Goal: Transaction & Acquisition: Purchase product/service

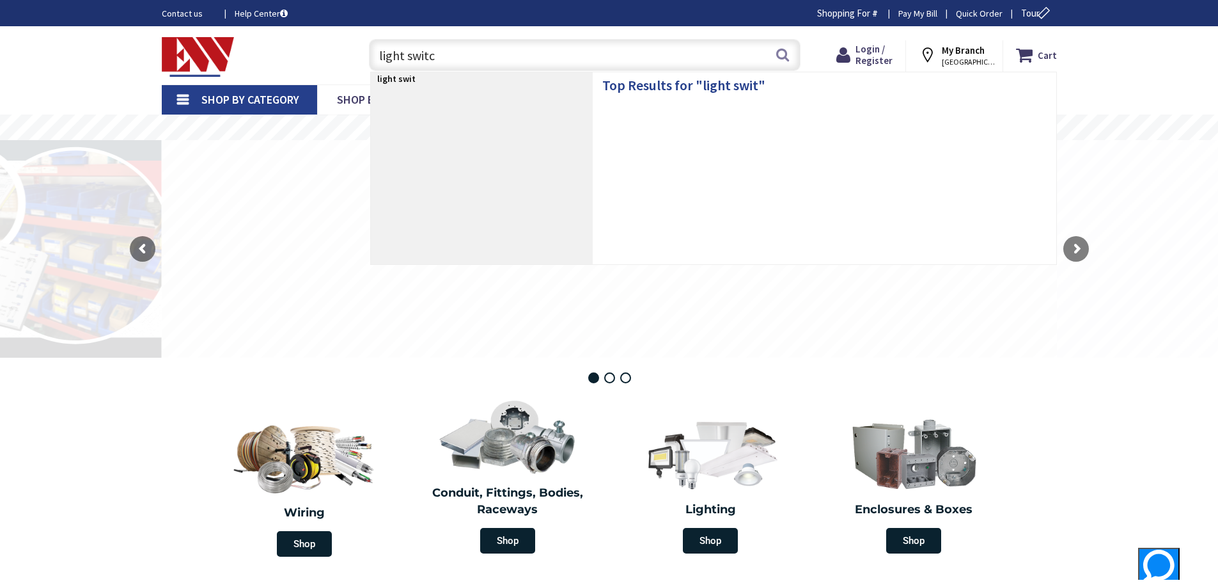
type input "light switch"
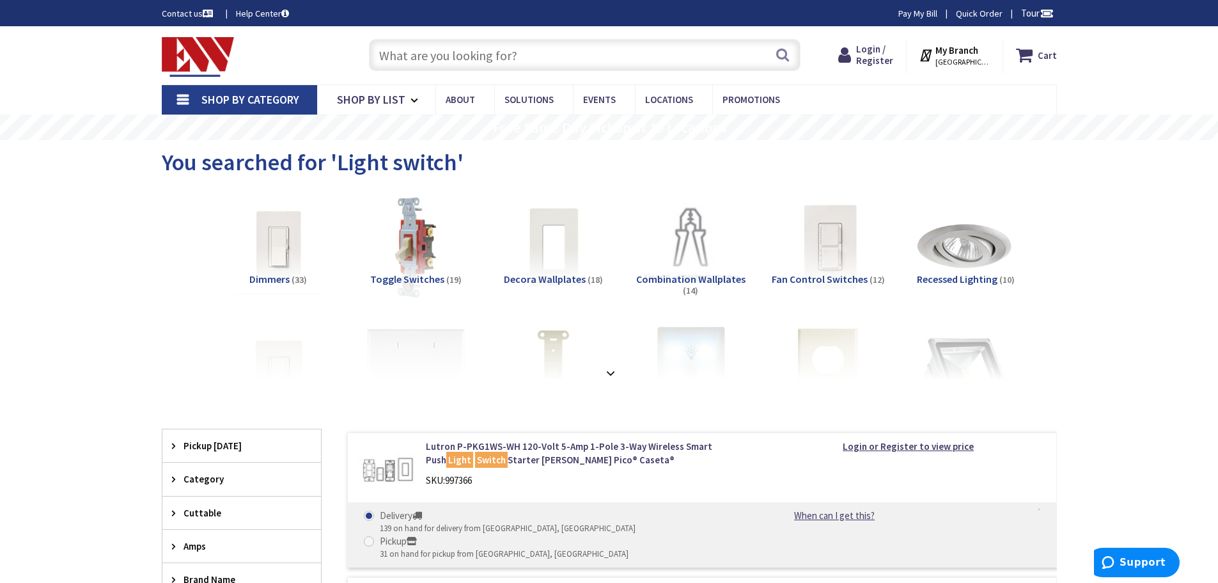
click at [403, 277] on span "Toggle Switches" at bounding box center [407, 278] width 74 height 13
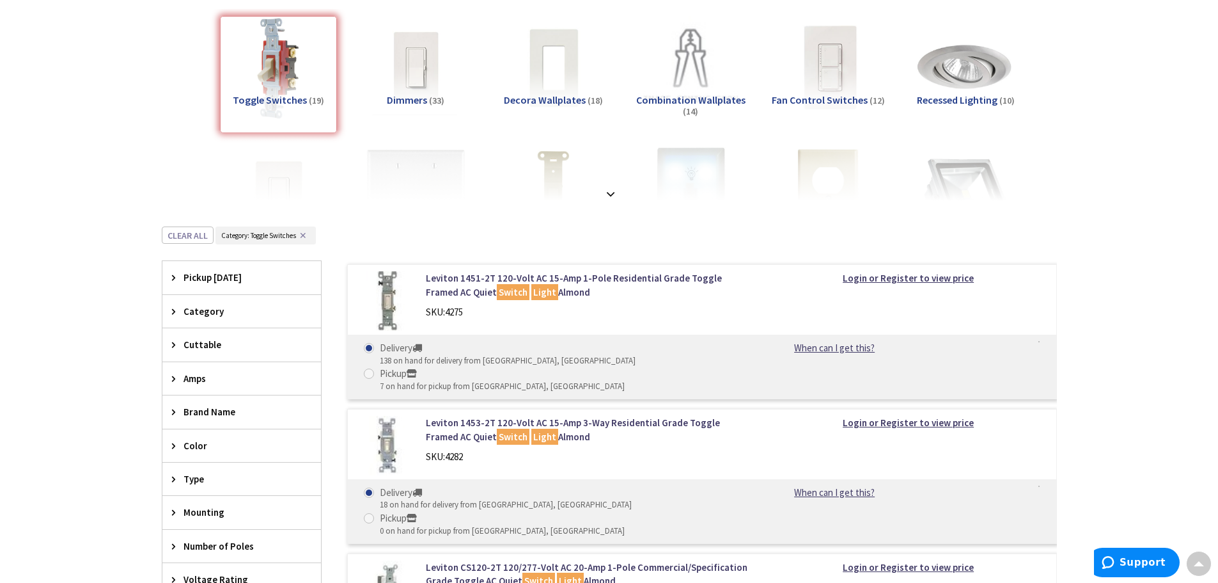
scroll to position [150, 0]
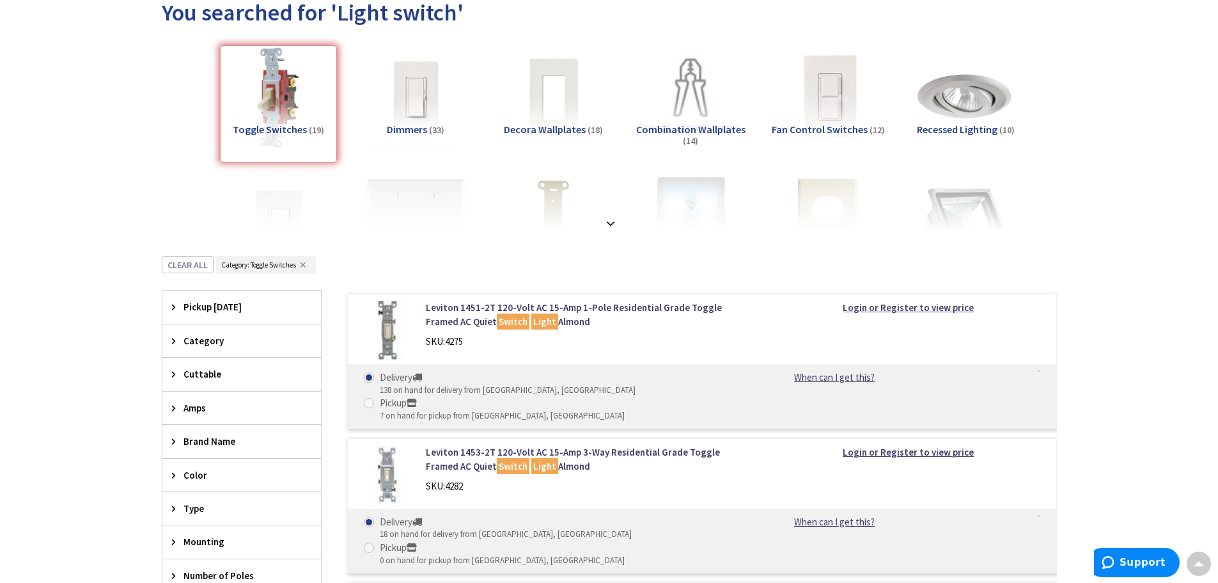
click at [175, 306] on icon at bounding box center [177, 307] width 10 height 10
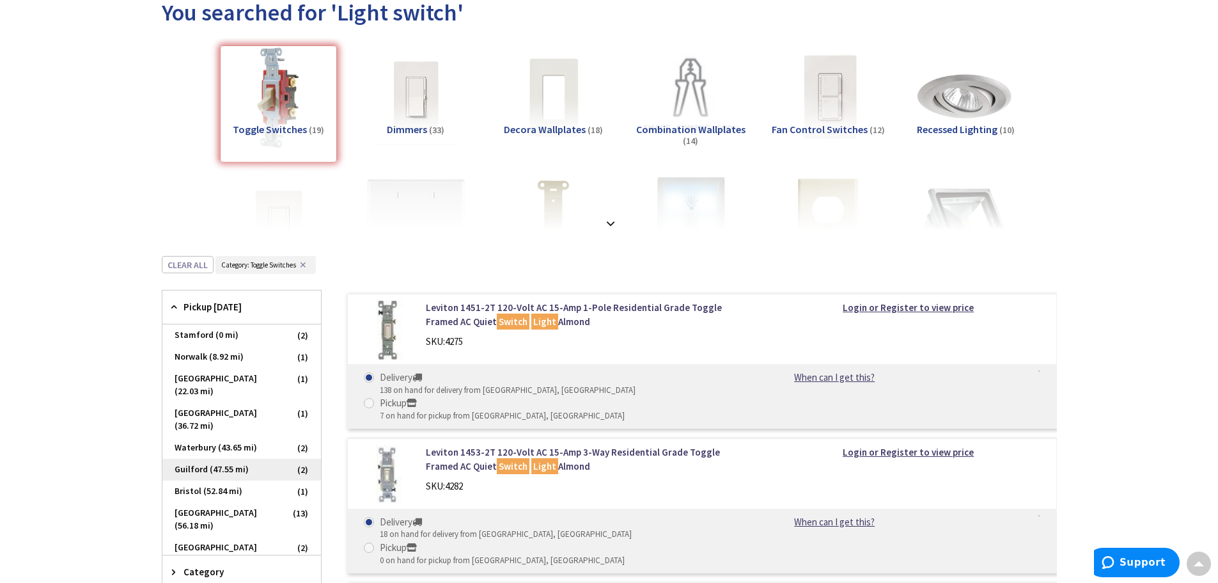
click at [189, 458] on span "Guilford (47.55 mi)" at bounding box center [241, 469] width 159 height 22
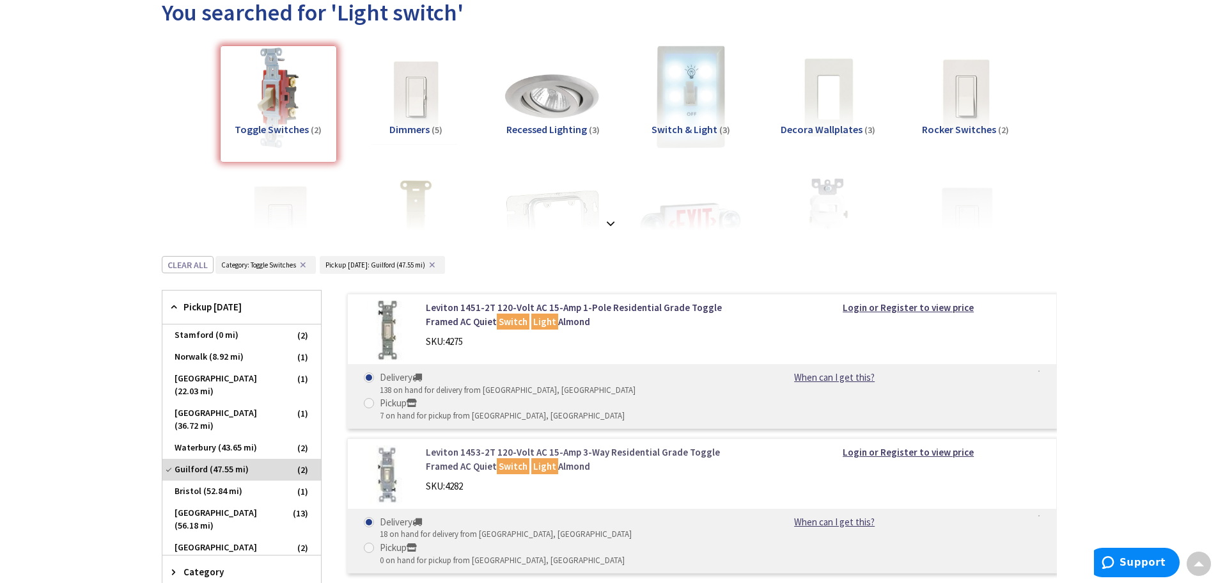
click at [648, 445] on link "Leviton 1453-2T 120-Volt AC 15-Amp 3-Way Residential Grade Toggle Framed AC Qui…" at bounding box center [588, 458] width 325 height 27
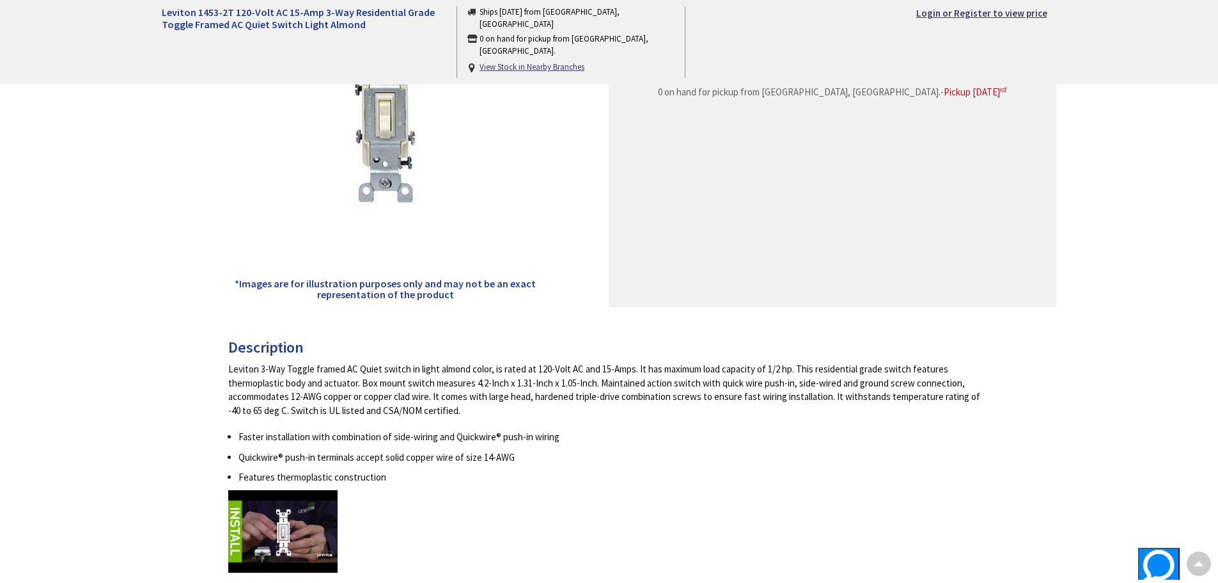
scroll to position [256, 0]
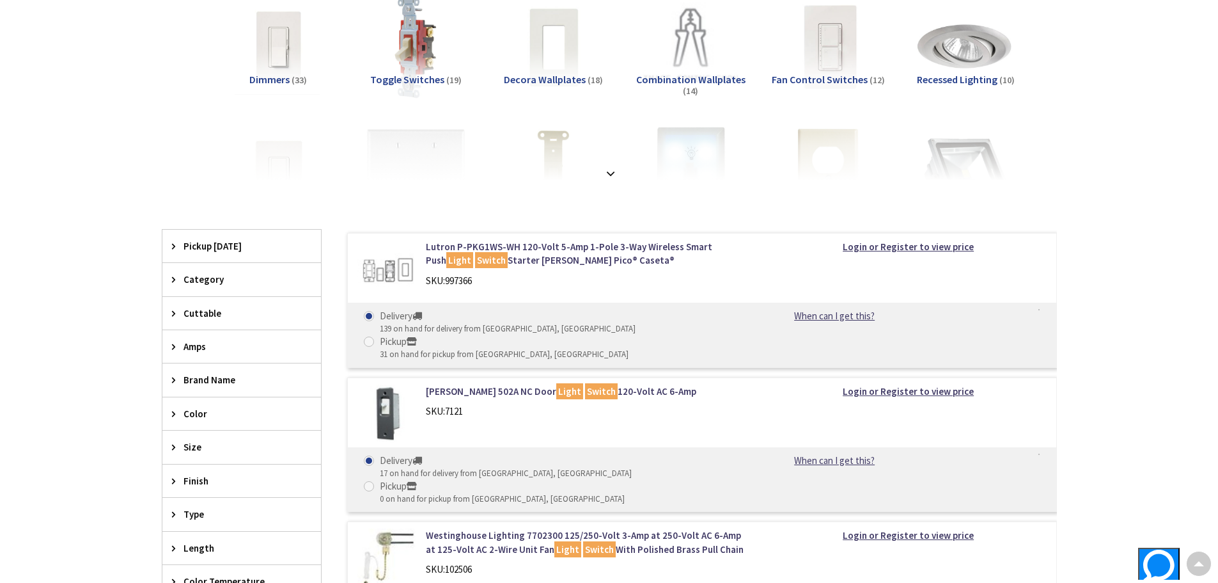
scroll to position [123, 0]
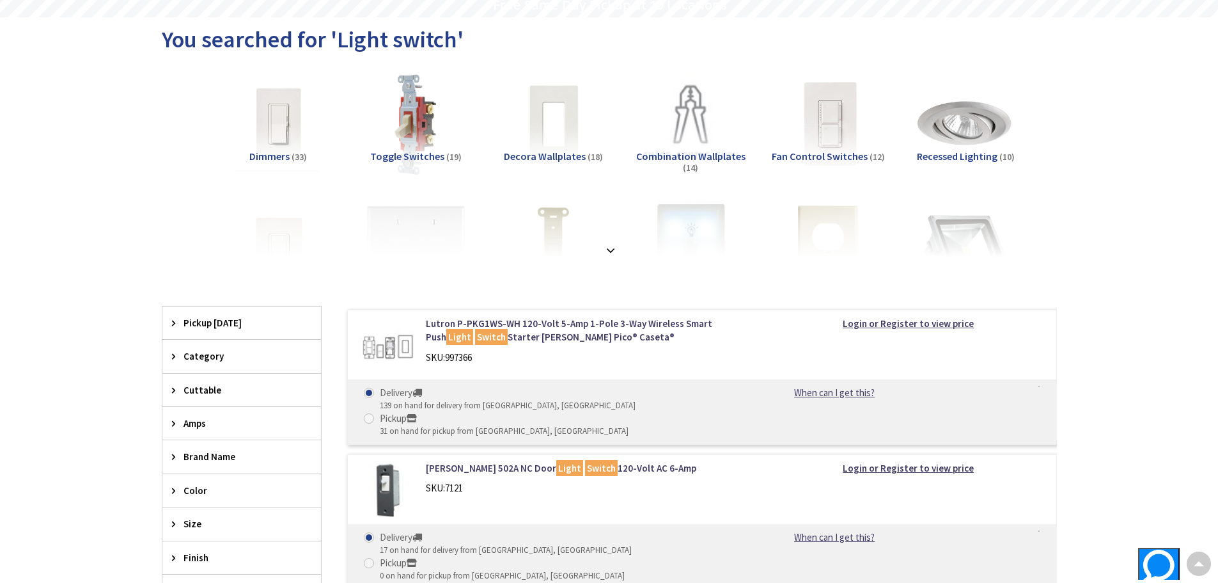
click at [171, 320] on div "Pickup Today" at bounding box center [241, 322] width 159 height 33
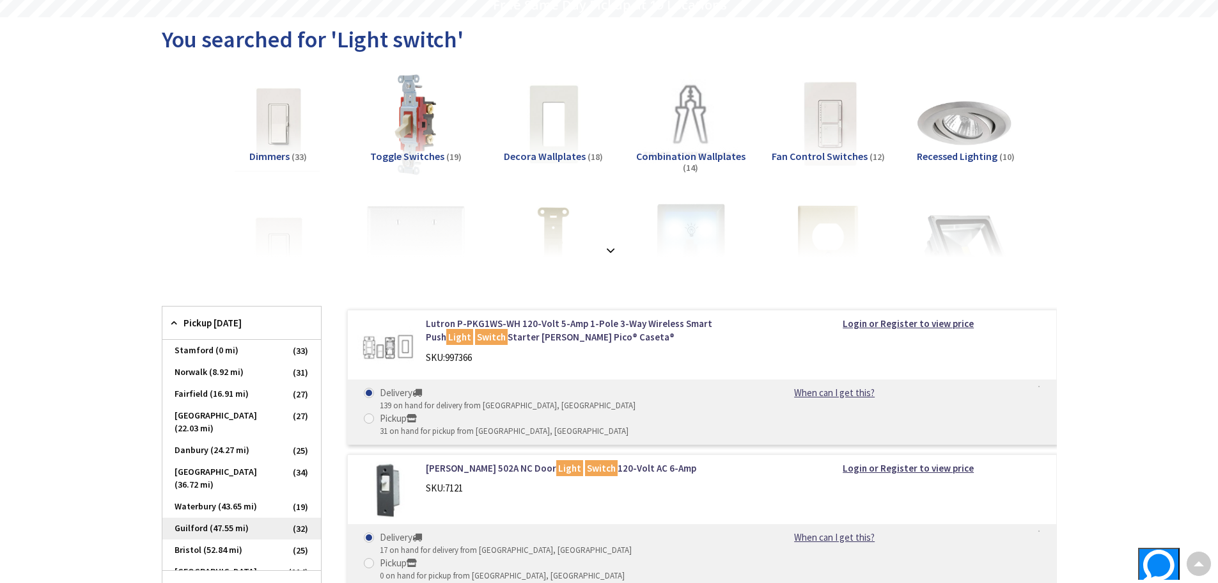
click at [189, 517] on span "Guilford (47.55 mi)" at bounding box center [241, 528] width 159 height 22
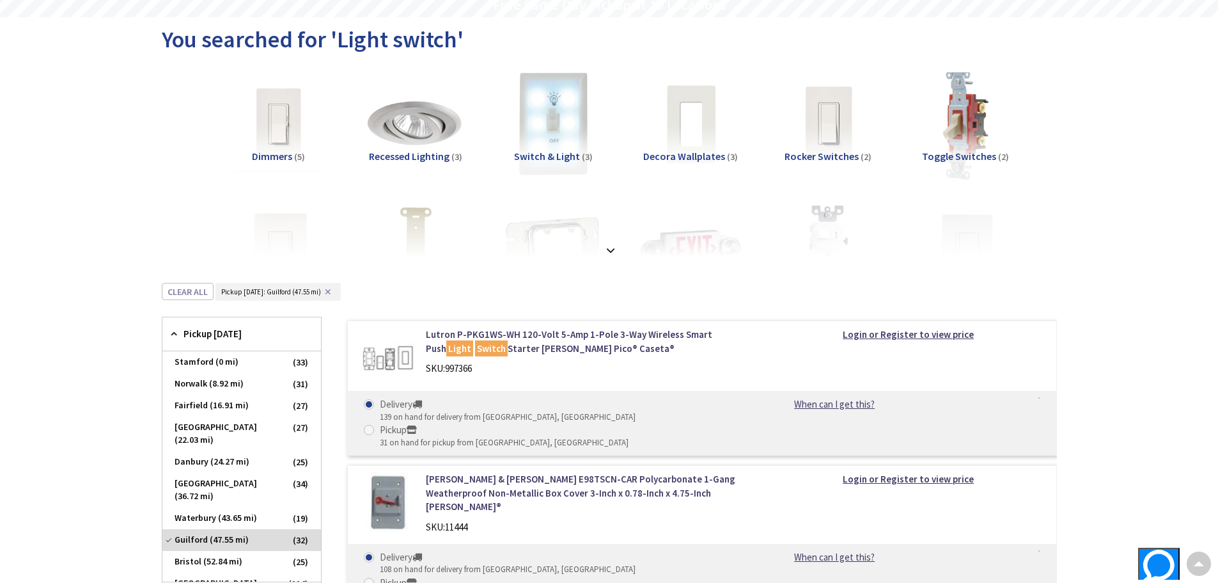
click at [960, 129] on img at bounding box center [965, 124] width 116 height 116
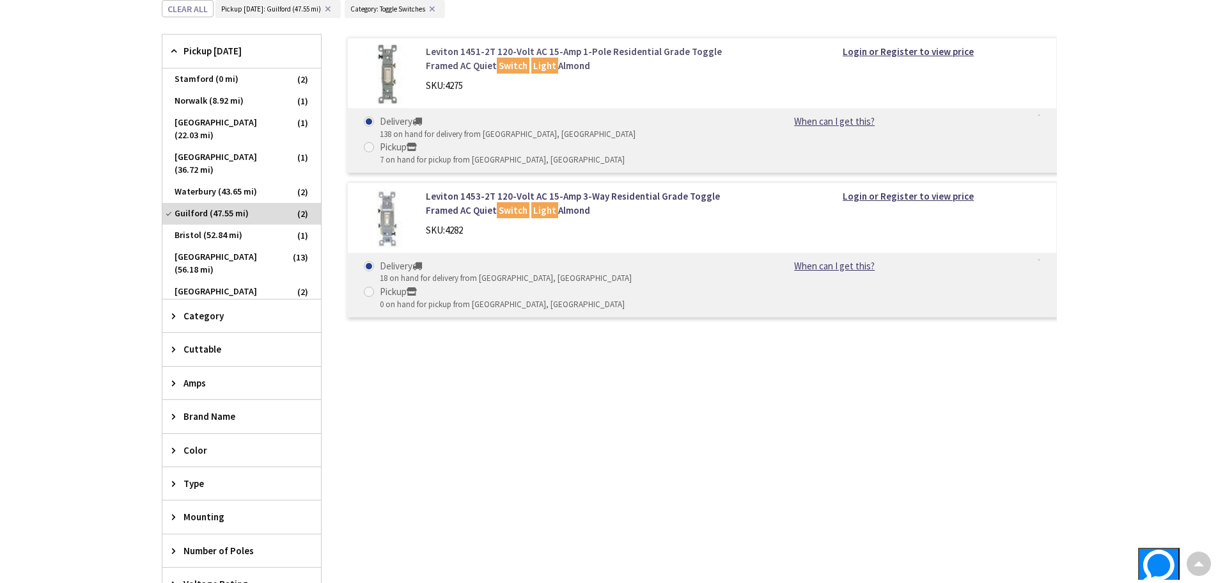
click at [607, 51] on link "Leviton 1451-2T 120-Volt AC 15-Amp 1-Pole Residential Grade Toggle Framed AC Qu…" at bounding box center [588, 58] width 325 height 27
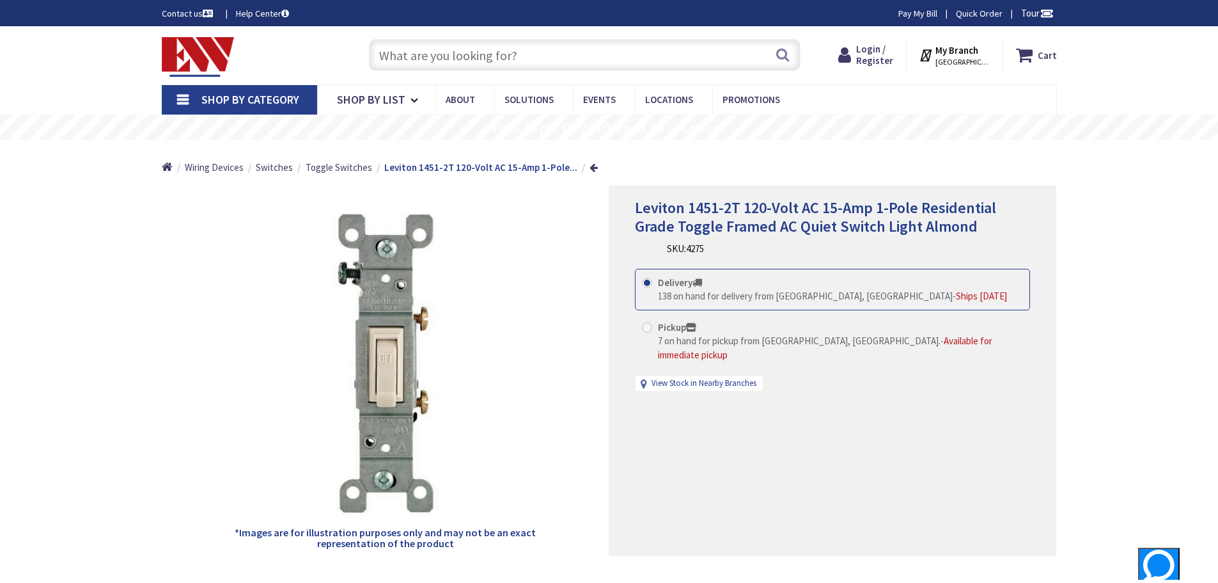
click at [648, 327] on span at bounding box center [647, 327] width 10 height 10
click at [648, 327] on input "Pickup 7 on hand for pickup from Stamford, CT. - Available for immediate pickup" at bounding box center [649, 327] width 8 height 8
radio input "true"
click at [684, 368] on div "Delivery 138 on hand for delivery from Middletown, CT - Ships Today Pickup 7 on…" at bounding box center [832, 331] width 395 height 124
click at [647, 127] on rs-layer "Free Same Day Pickup at 19 Locations" at bounding box center [610, 128] width 234 height 14
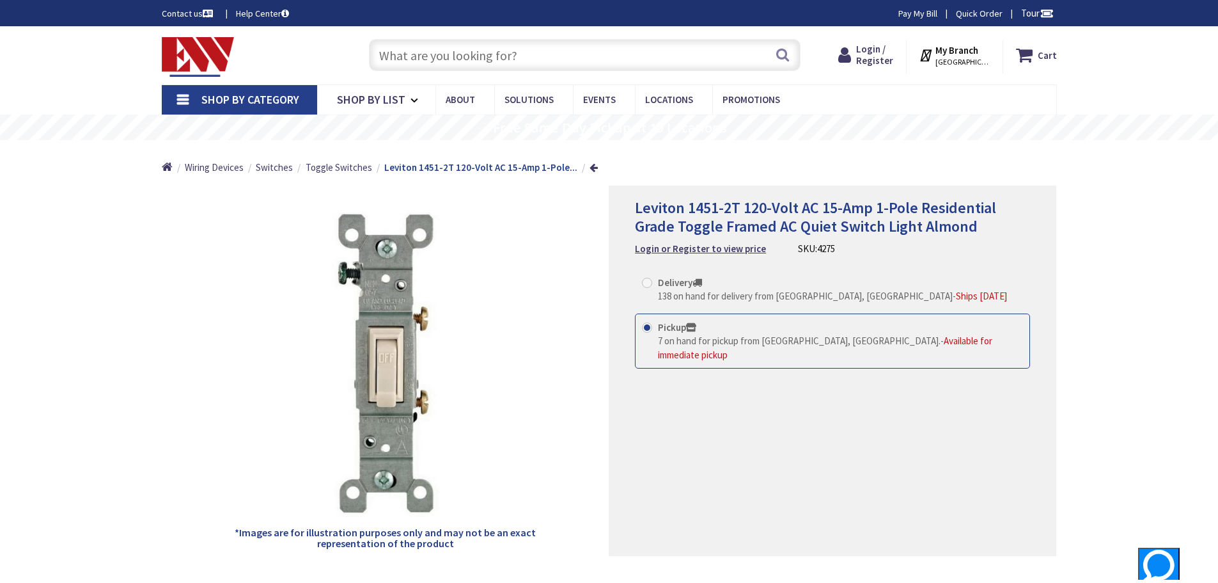
click at [693, 329] on icon at bounding box center [691, 327] width 10 height 11
click at [654, 329] on input "Pickup 7 on hand for pickup from Stamford, CT. - Available for immediate pickup" at bounding box center [649, 327] width 8 height 8
click at [645, 326] on span at bounding box center [647, 327] width 10 height 10
click at [645, 326] on input "Pickup 7 on hand for pickup from Stamford, CT. - Available for immediate pickup" at bounding box center [649, 327] width 8 height 8
click at [647, 285] on span at bounding box center [647, 283] width 10 height 10
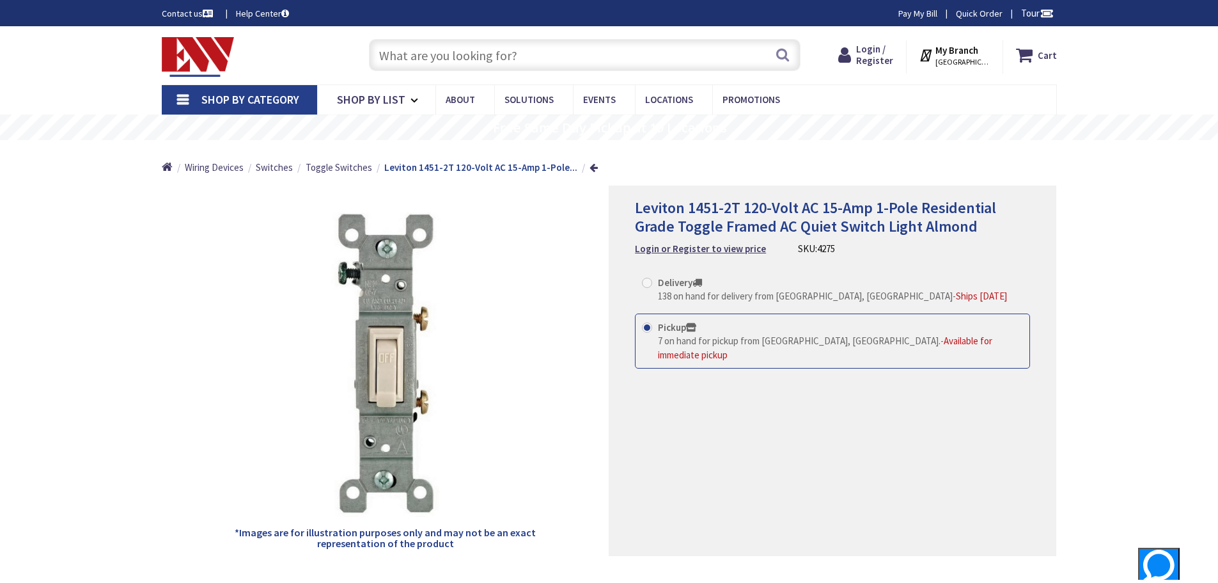
click at [647, 285] on input "Delivery 138 on hand for delivery from Middletown, CT - Ships Today" at bounding box center [649, 282] width 8 height 8
radio input "true"
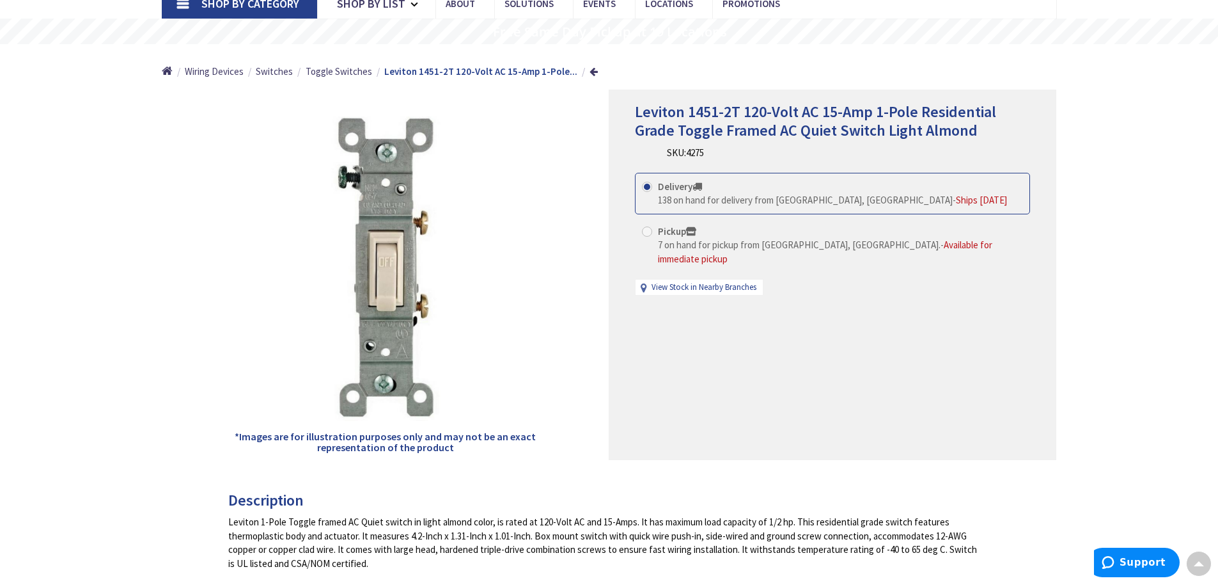
scroll to position [77, 0]
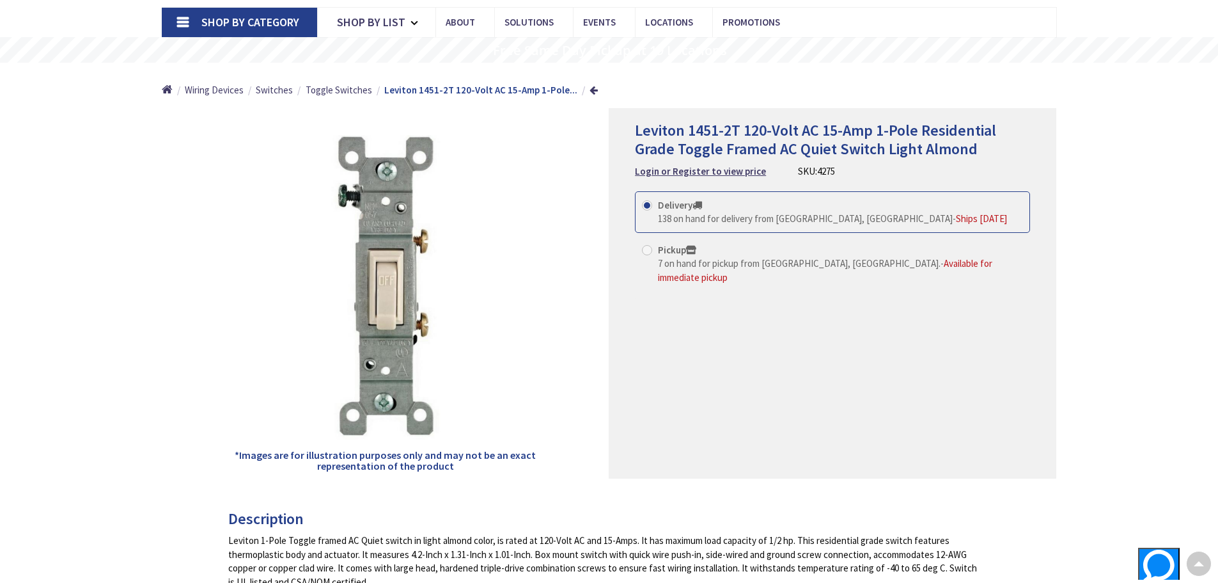
click at [702, 307] on div "Leviton 1451-2T 120-Volt AC 15-Amp 1-Pole Residential Grade Toggle Framed AC Qu…" at bounding box center [833, 293] width 448 height 370
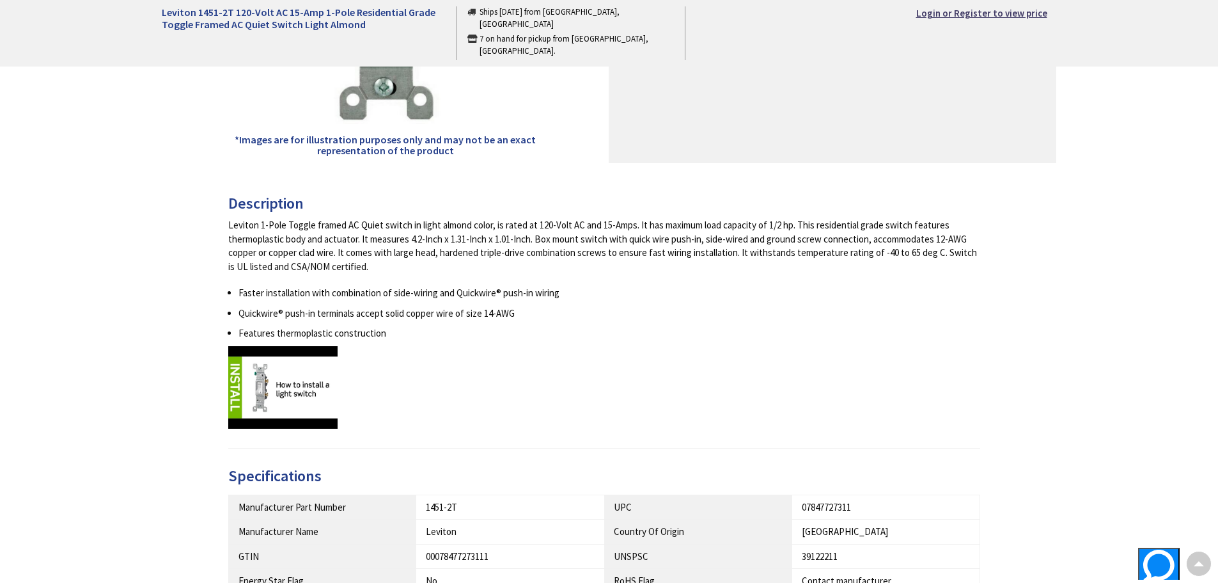
scroll to position [397, 0]
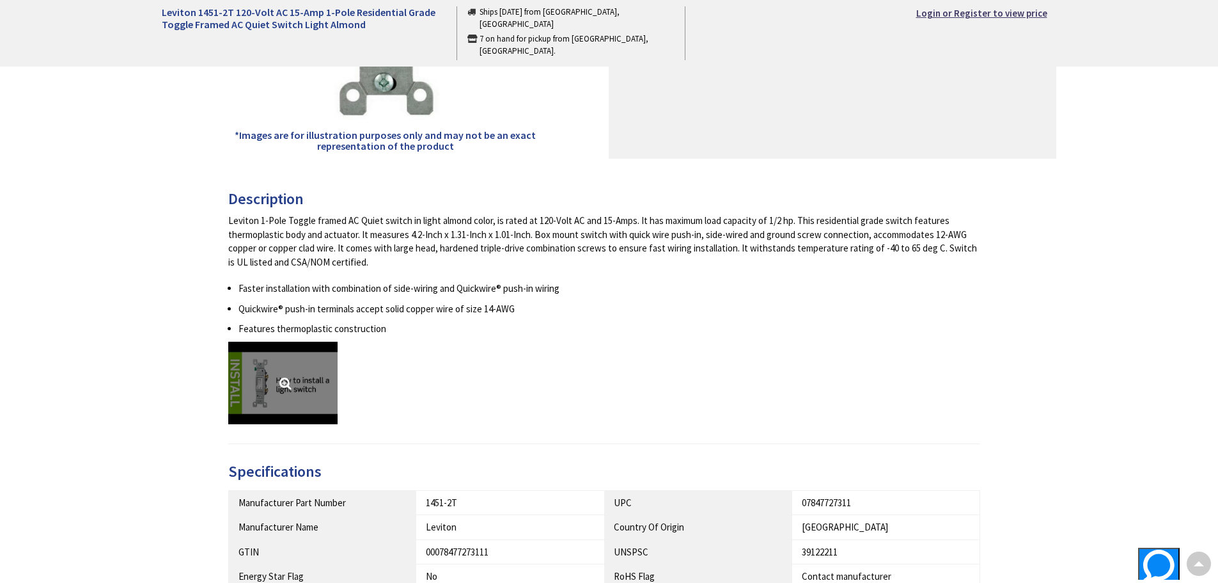
click at [286, 382] on link at bounding box center [282, 382] width 109 height 82
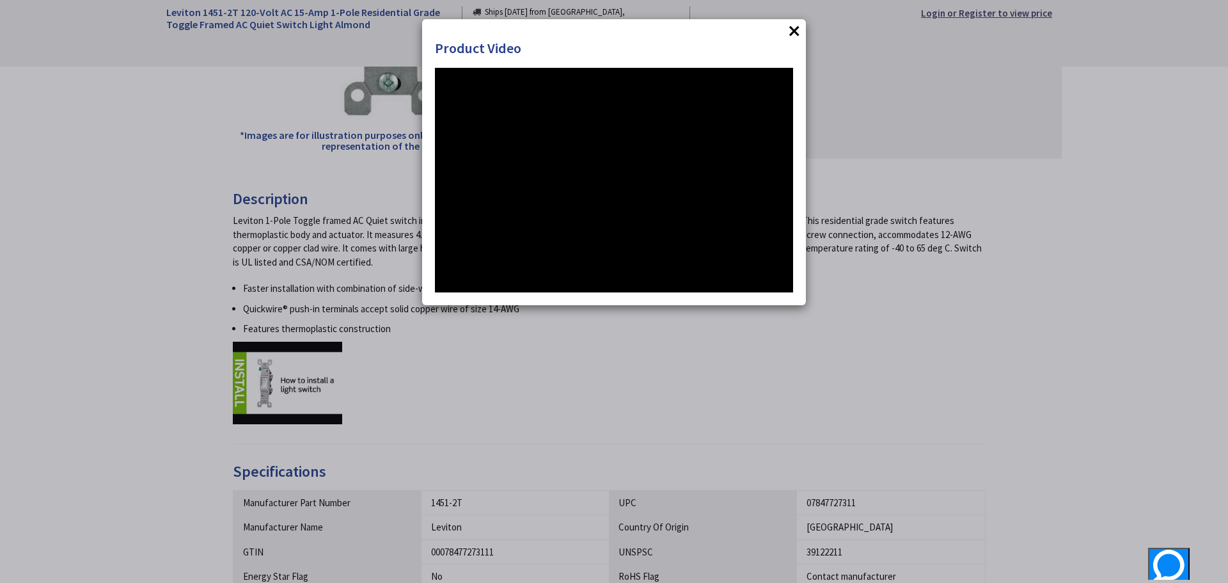
click at [789, 30] on button "×" at bounding box center [794, 30] width 19 height 19
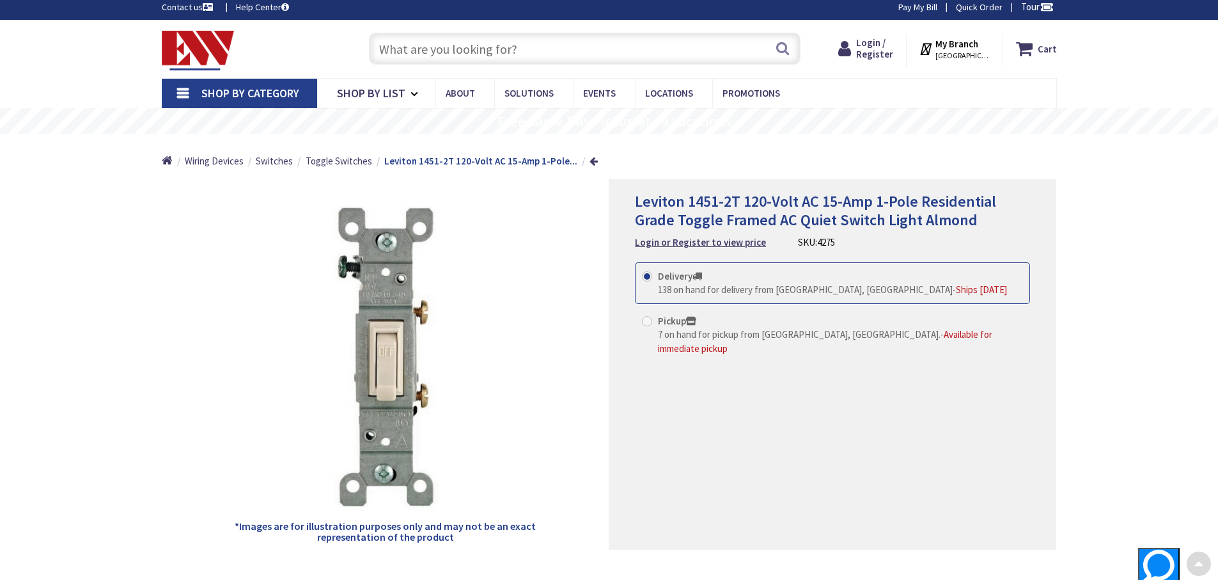
scroll to position [0, 0]
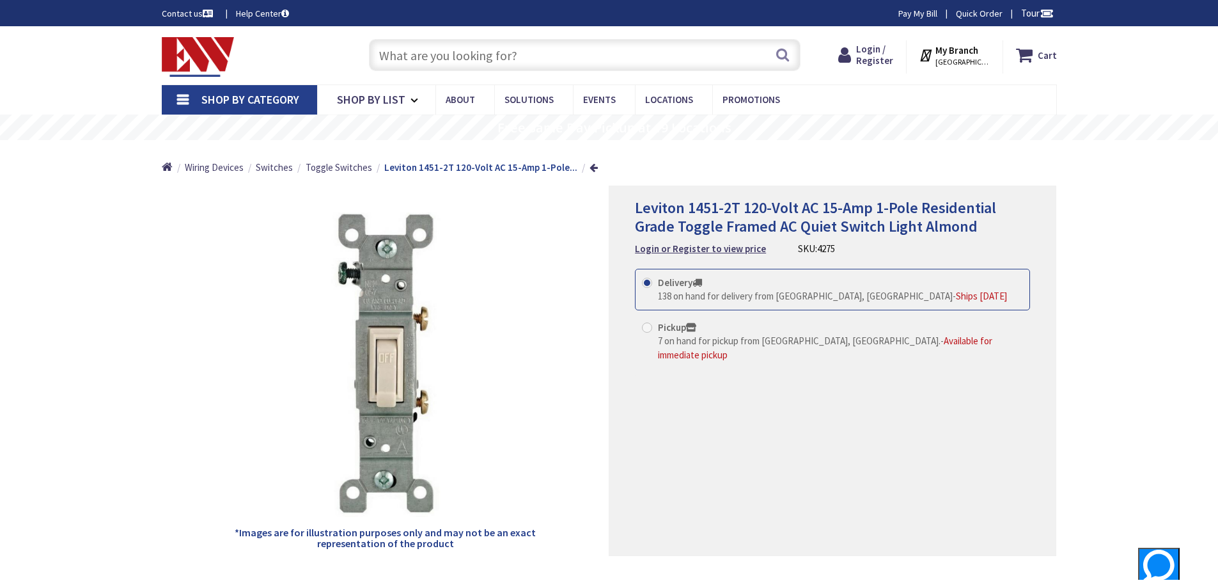
click at [958, 51] on strong "My Branch" at bounding box center [956, 50] width 43 height 12
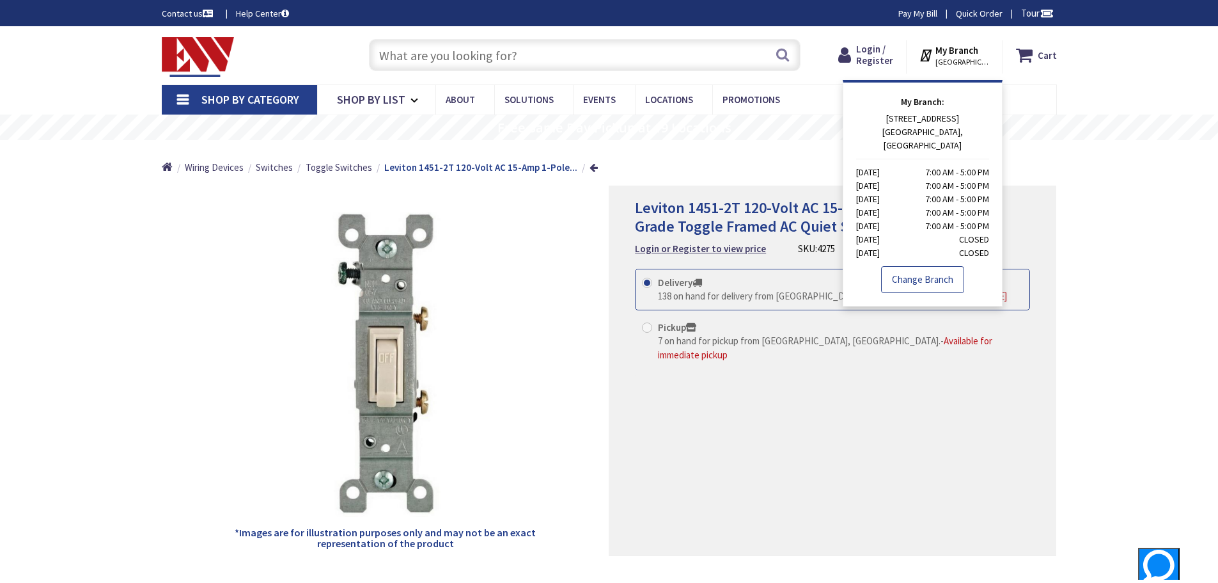
click at [916, 270] on link "Change Branch" at bounding box center [922, 279] width 83 height 27
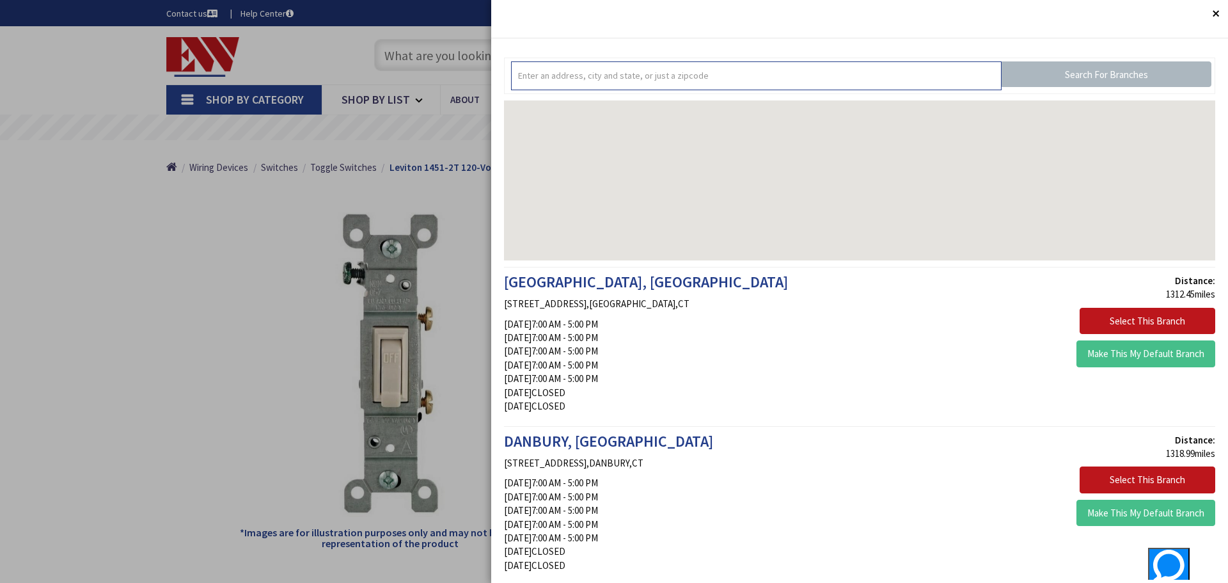
click at [584, 84] on input "text" at bounding box center [756, 75] width 490 height 29
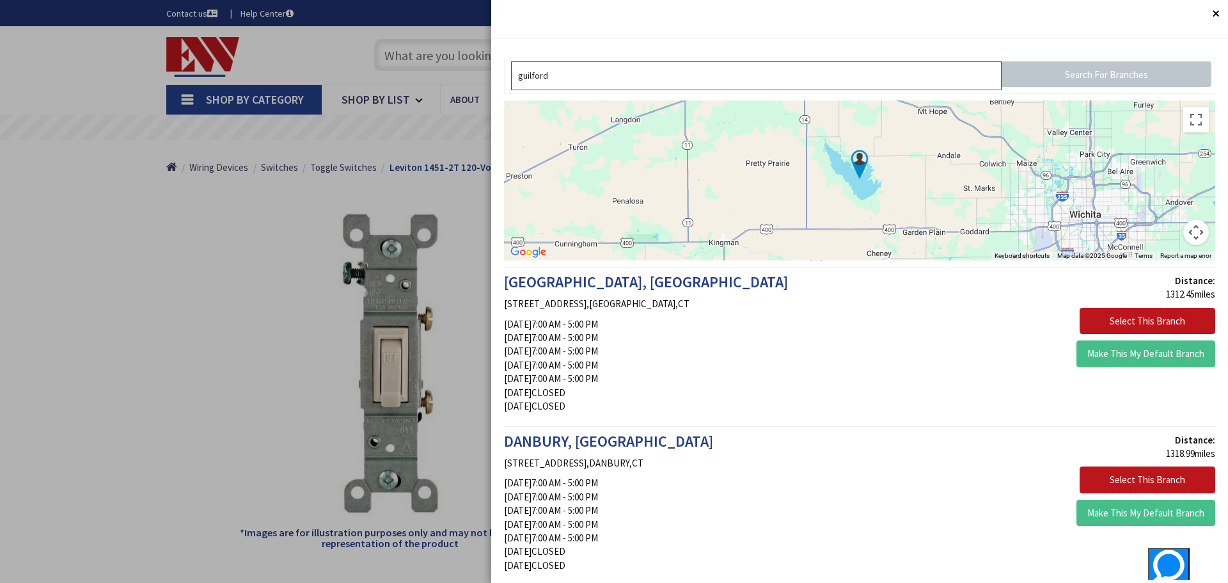
type input "guilford"
click at [1046, 73] on input "Search For Branches" at bounding box center [1106, 74] width 210 height 26
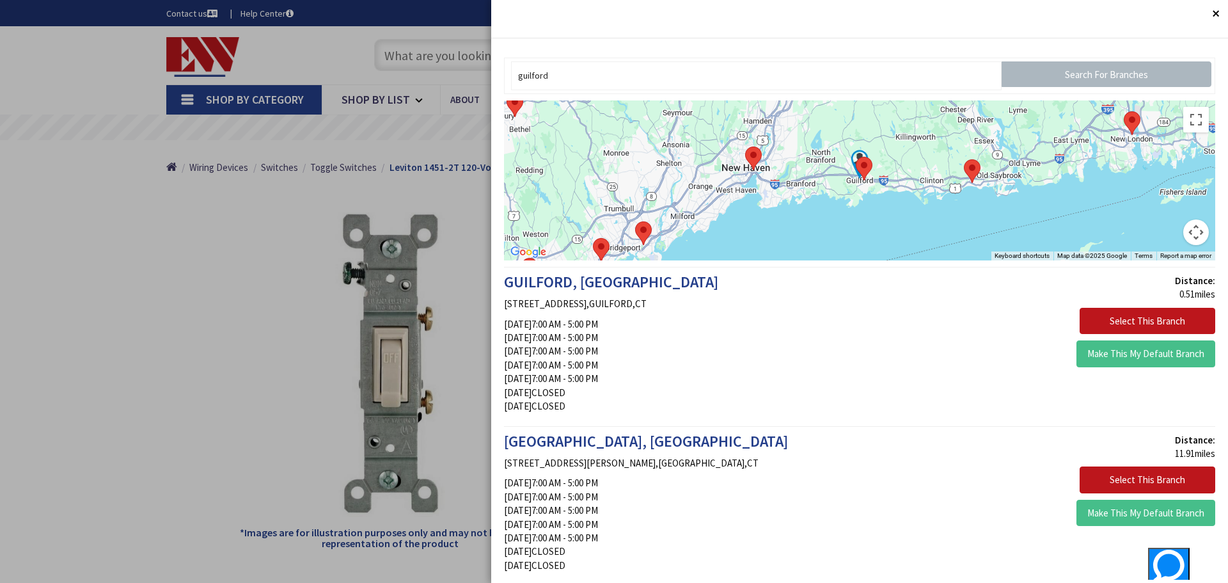
click at [856, 157] on area at bounding box center [856, 157] width 0 height 0
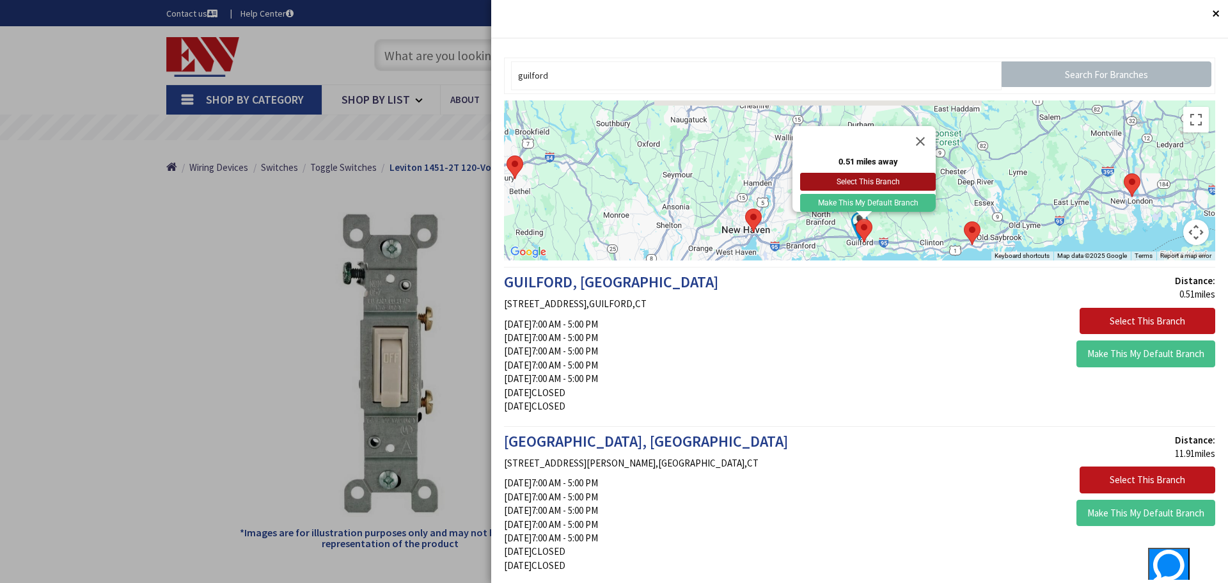
click at [857, 173] on button "Select This Branch" at bounding box center [868, 182] width 136 height 18
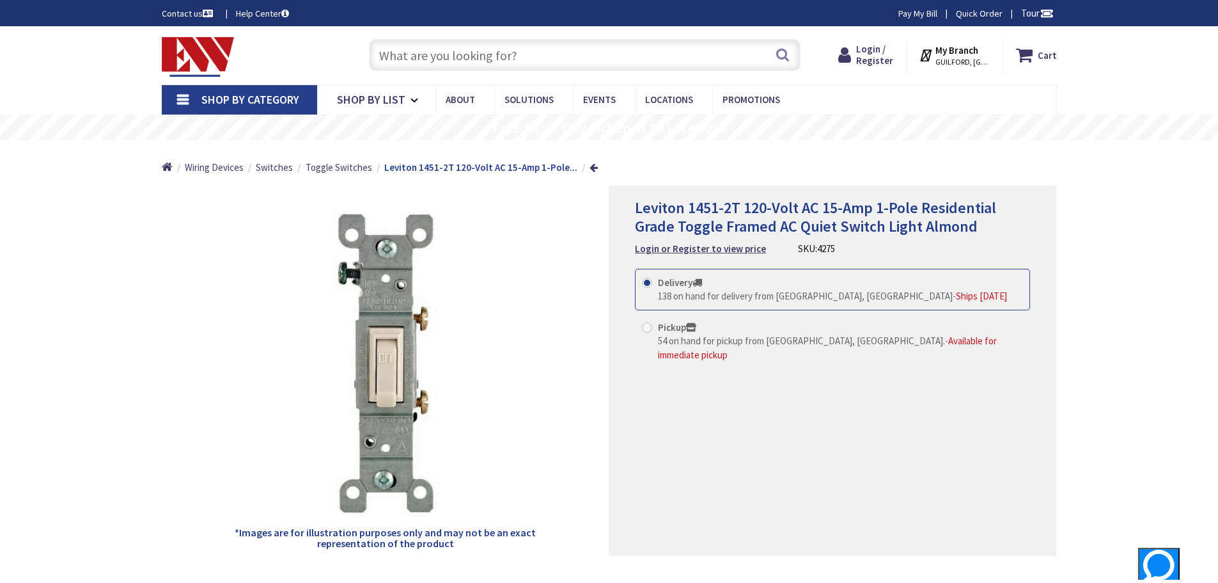
click at [649, 328] on span at bounding box center [647, 327] width 10 height 10
click at [649, 328] on input "Pickup 54 on hand for pickup from [GEOGRAPHIC_DATA], [GEOGRAPHIC_DATA]. - Avail…" at bounding box center [649, 327] width 8 height 8
radio input "true"
click at [962, 52] on strong "My Branch" at bounding box center [956, 50] width 43 height 12
